Goal: Navigation & Orientation: Find specific page/section

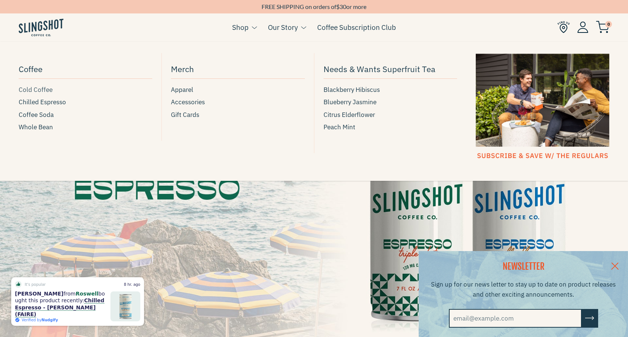
click at [37, 91] on span "Cold Coffee" at bounding box center [36, 90] width 34 height 10
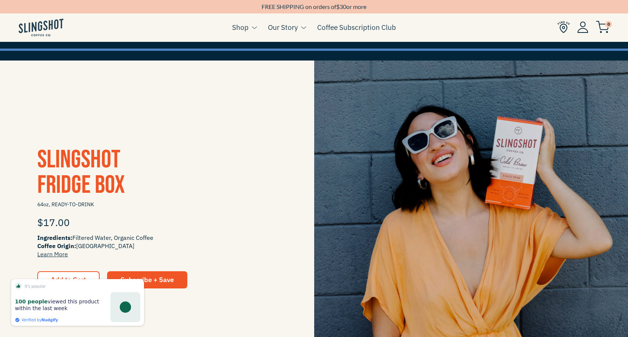
scroll to position [103, 0]
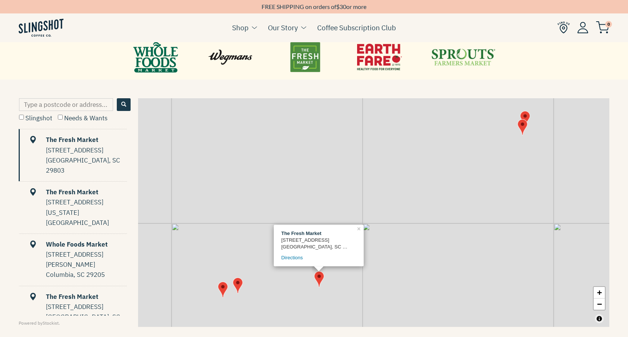
scroll to position [0, 0]
